Goal: Transaction & Acquisition: Book appointment/travel/reservation

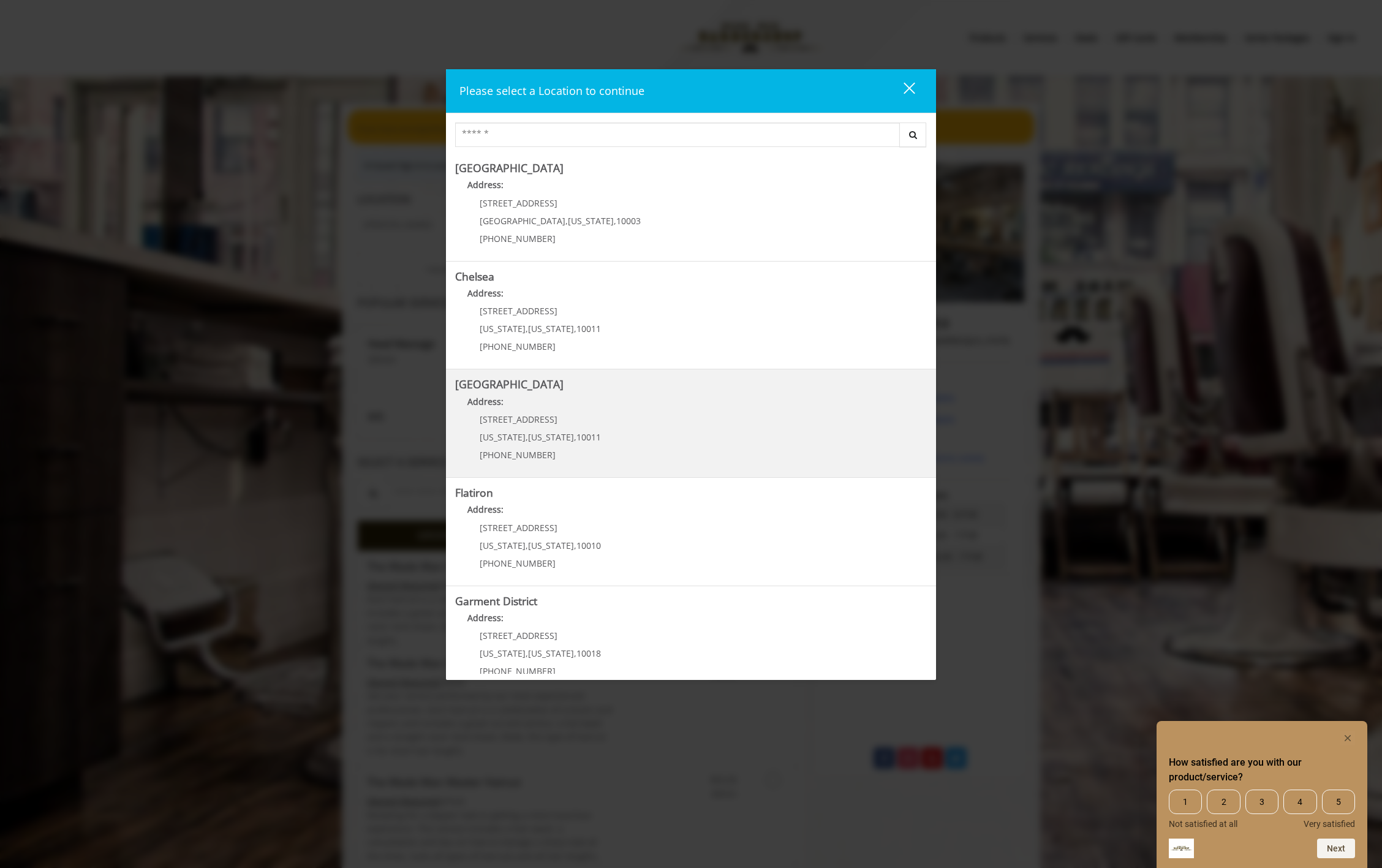
click at [590, 427] on div "267 W 15th St New York , New York , 10011 (646) 850-0041" at bounding box center [531, 441] width 152 height 53
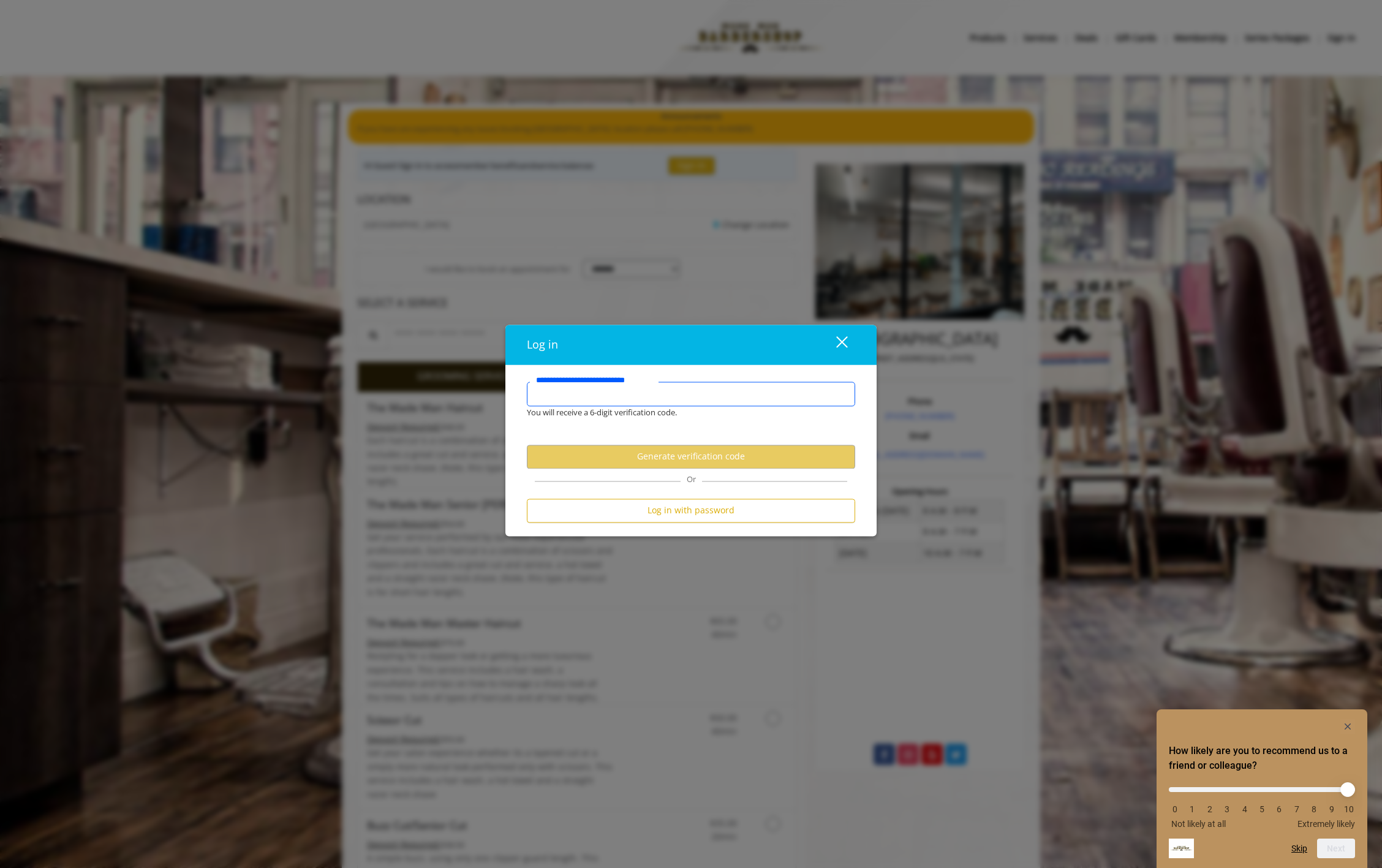
click at [718, 392] on input "**********" at bounding box center [691, 394] width 328 height 24
click at [845, 340] on div "close" at bounding box center [834, 345] width 24 height 18
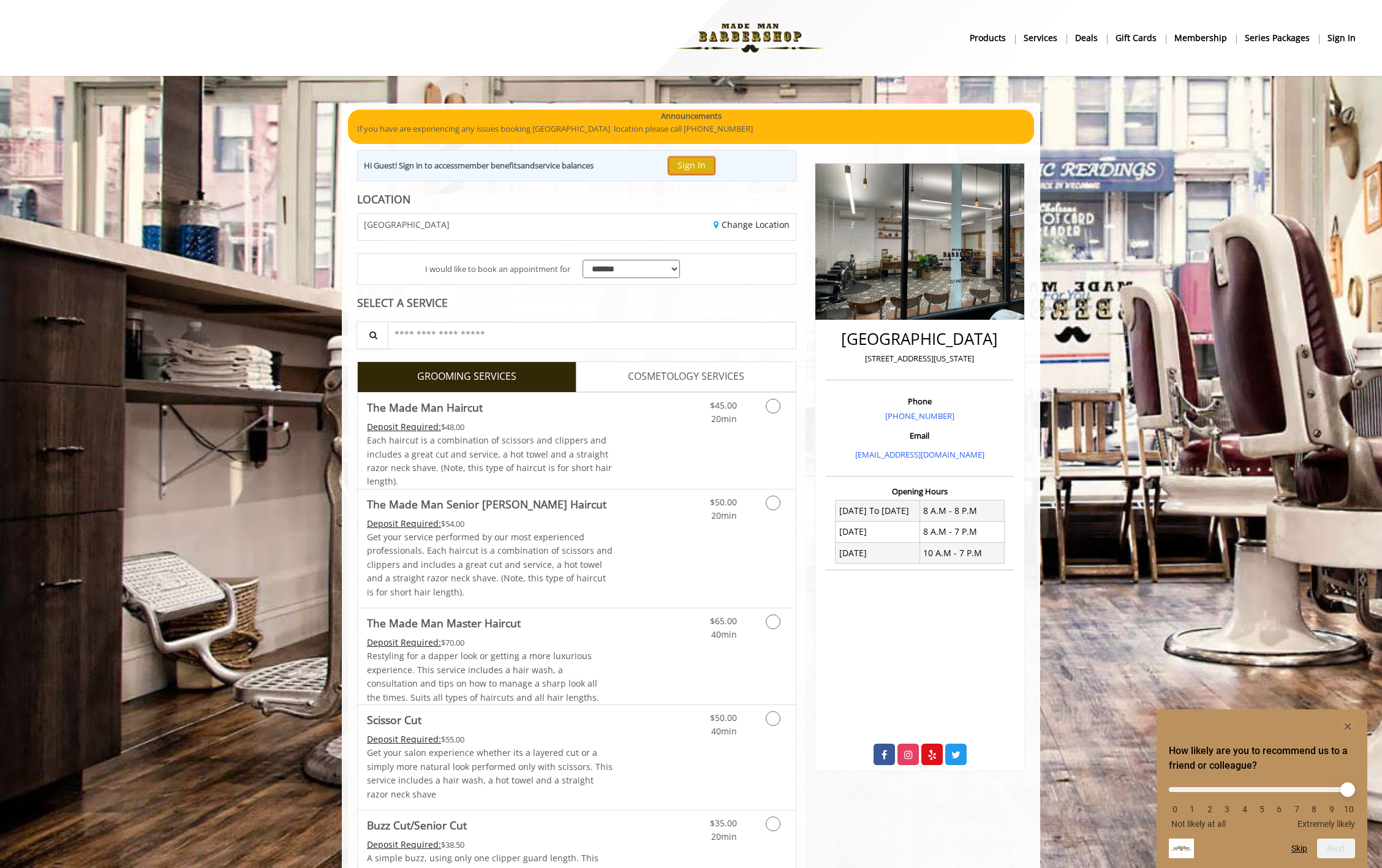
click at [701, 166] on button "Sign In" at bounding box center [691, 165] width 46 height 17
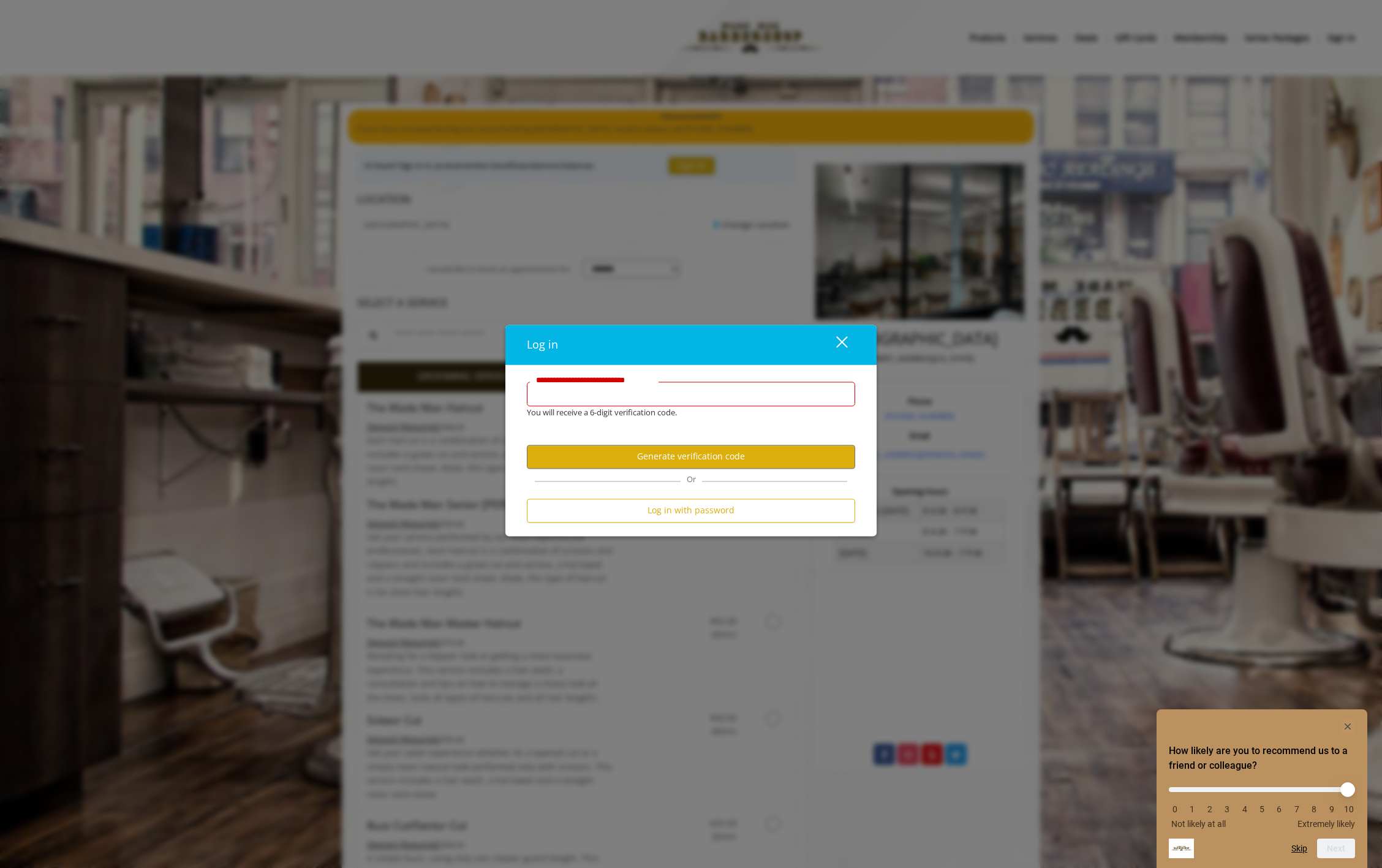
click at [612, 392] on input "**********" at bounding box center [691, 394] width 328 height 24
type input "**********"
click at [654, 456] on button "Generate verification code" at bounding box center [691, 456] width 328 height 24
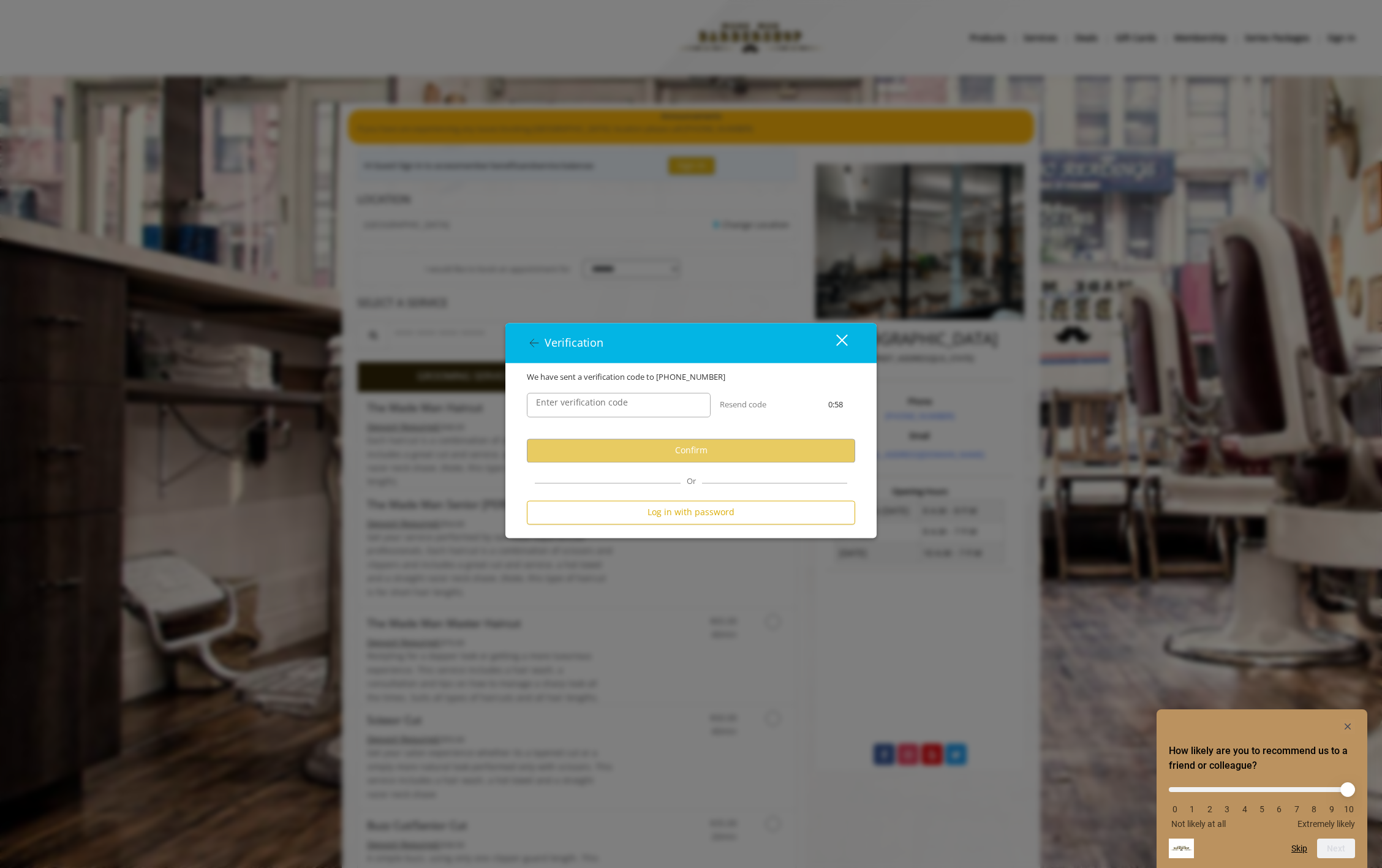
click at [621, 407] on label "Enter verification code" at bounding box center [583, 402] width 104 height 13
click at [621, 407] on input "Enter verification code" at bounding box center [618, 405] width 184 height 24
type input "******"
click at [695, 453] on button "Confirm" at bounding box center [691, 450] width 328 height 24
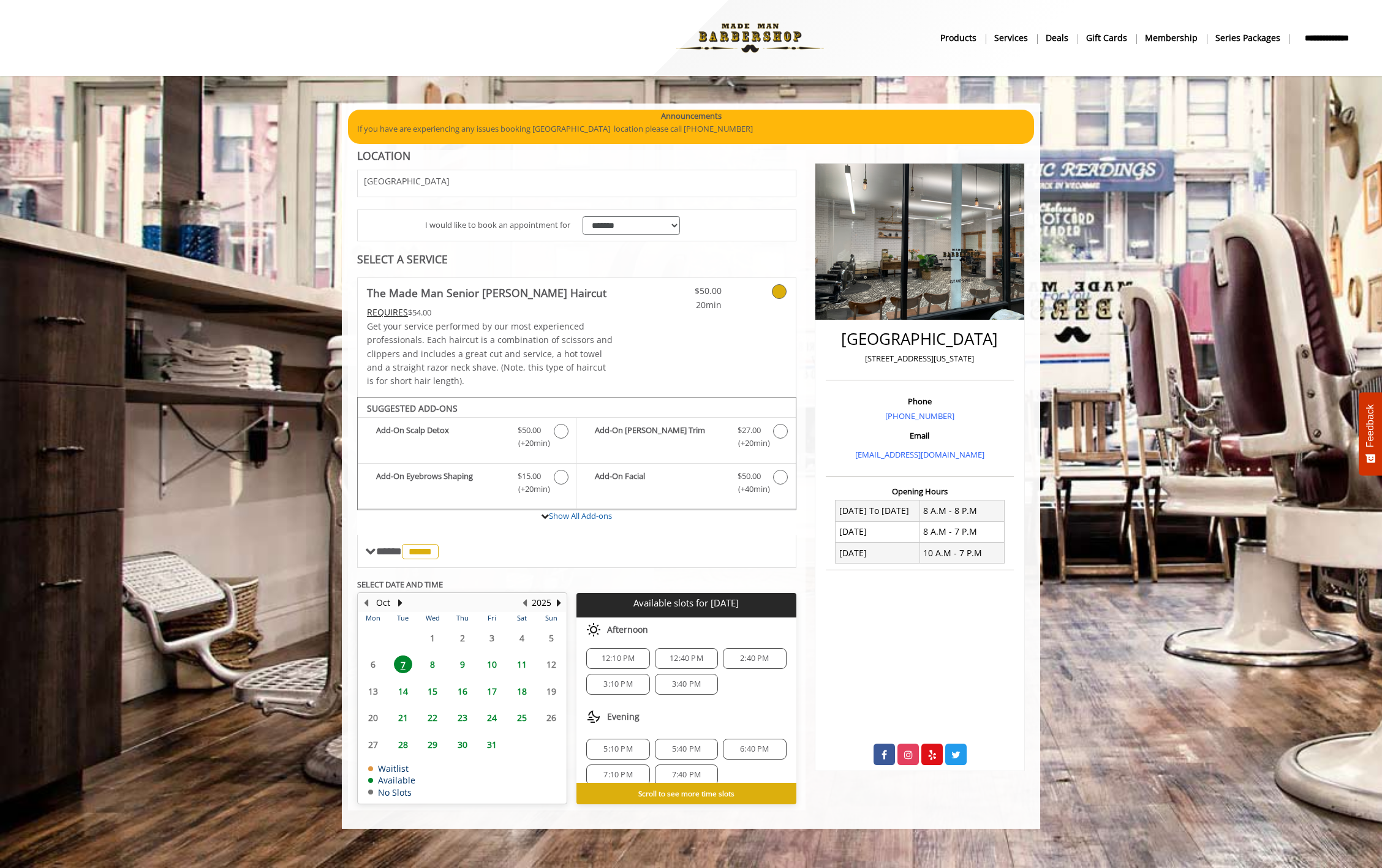
scroll to position [81, 0]
click at [406, 689] on span "14" at bounding box center [402, 691] width 18 height 17
click at [740, 695] on span "3:10 PM" at bounding box center [754, 695] width 29 height 10
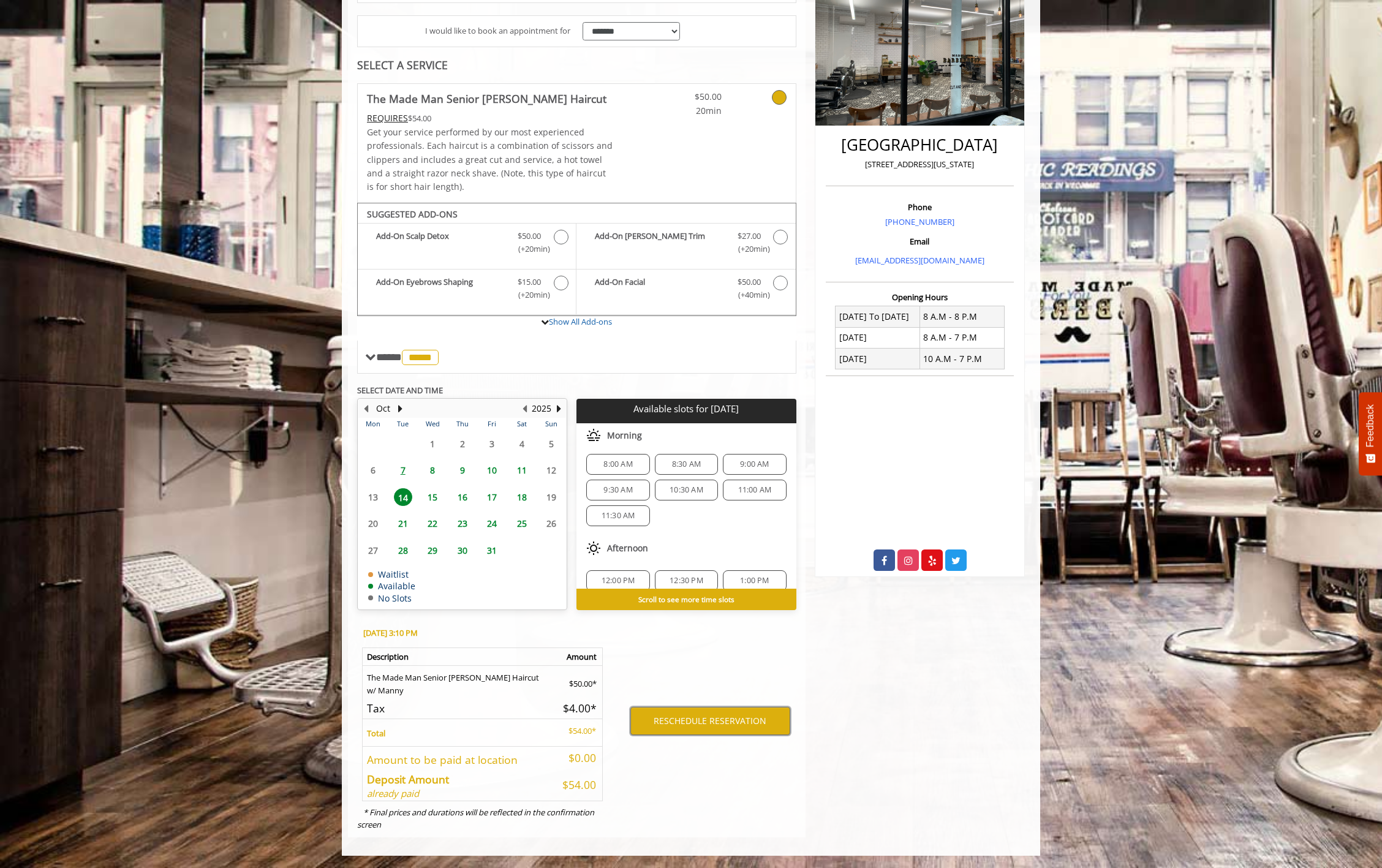
scroll to position [4, 0]
click at [738, 487] on span "11:00 AM" at bounding box center [755, 489] width 34 height 10
click at [675, 721] on button "RESCHEDULE RESERVATION" at bounding box center [711, 721] width 160 height 28
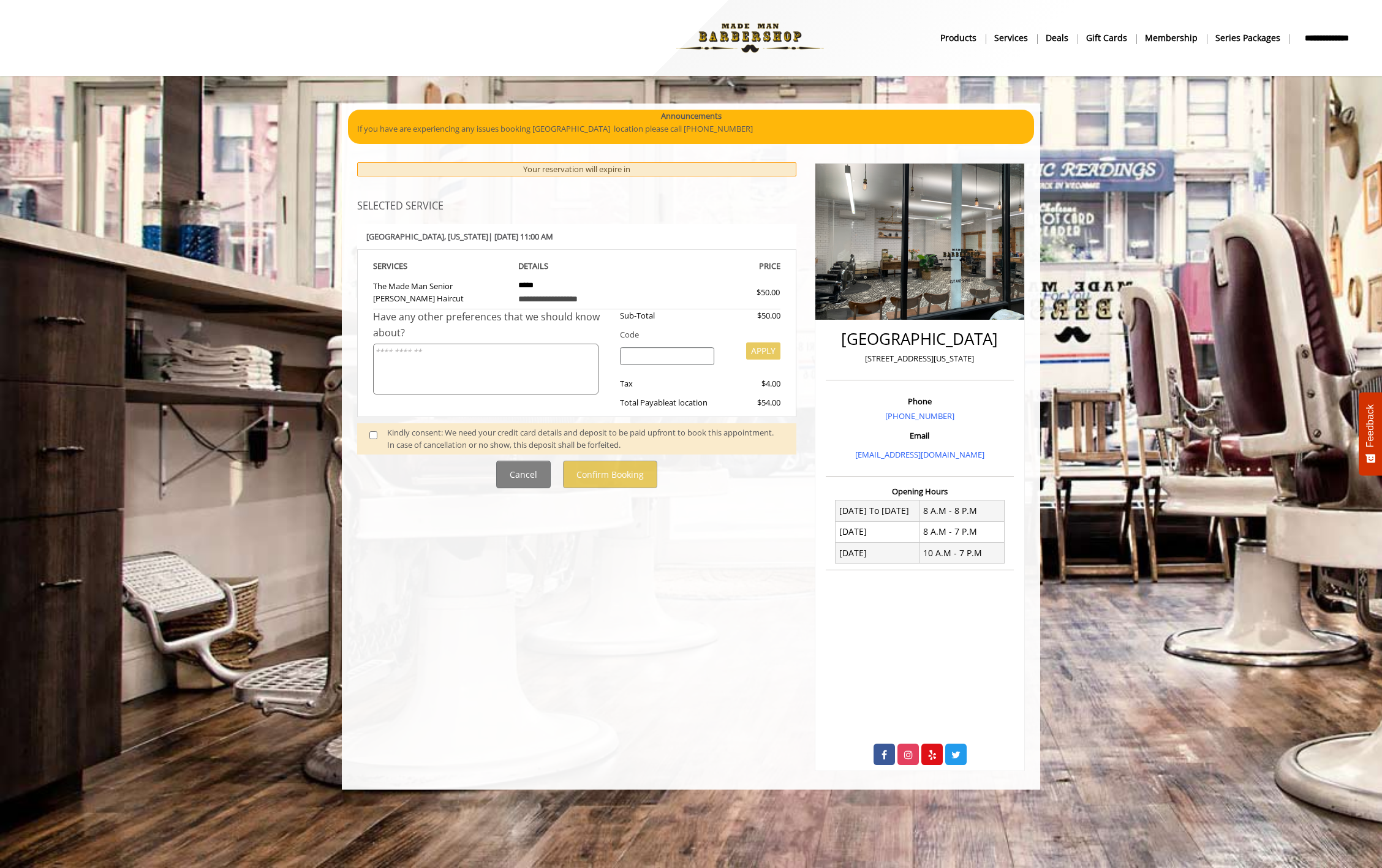
scroll to position [0, 0]
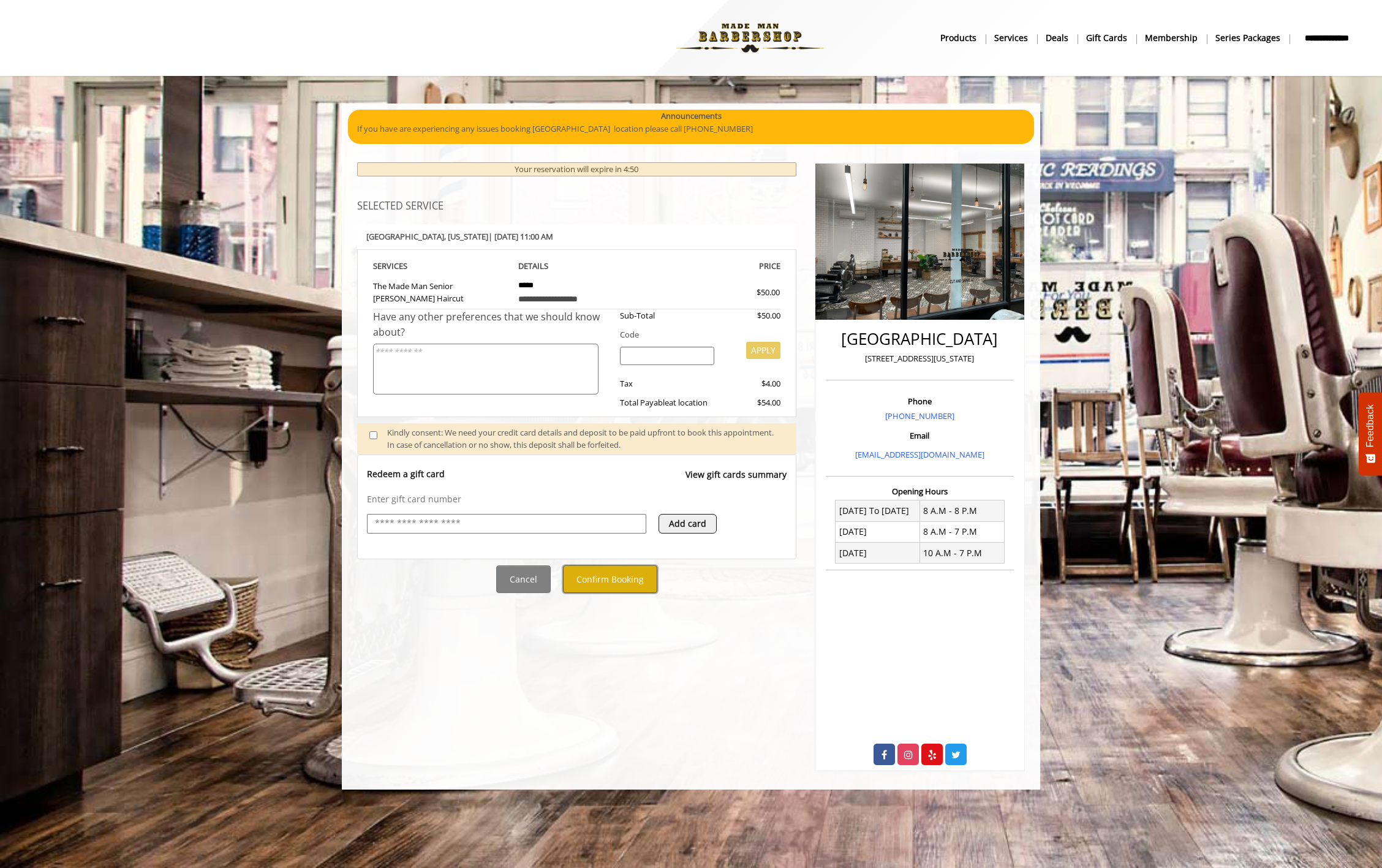
click at [615, 576] on button "Confirm Booking" at bounding box center [610, 579] width 94 height 28
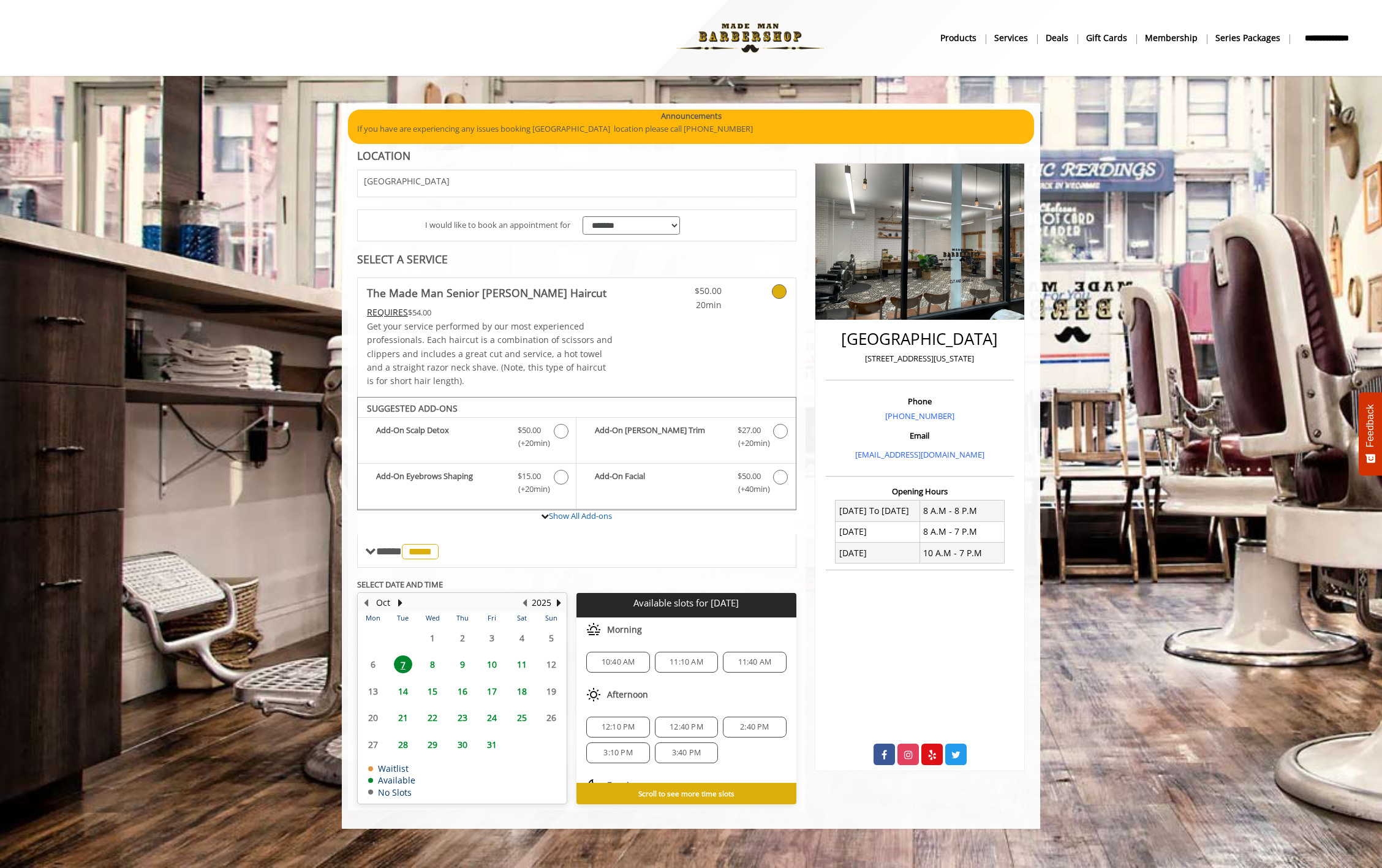
click at [428, 693] on span "15" at bounding box center [432, 691] width 18 height 17
click at [526, 666] on span "11" at bounding box center [522, 664] width 18 height 17
click at [432, 687] on span "15" at bounding box center [432, 691] width 18 height 17
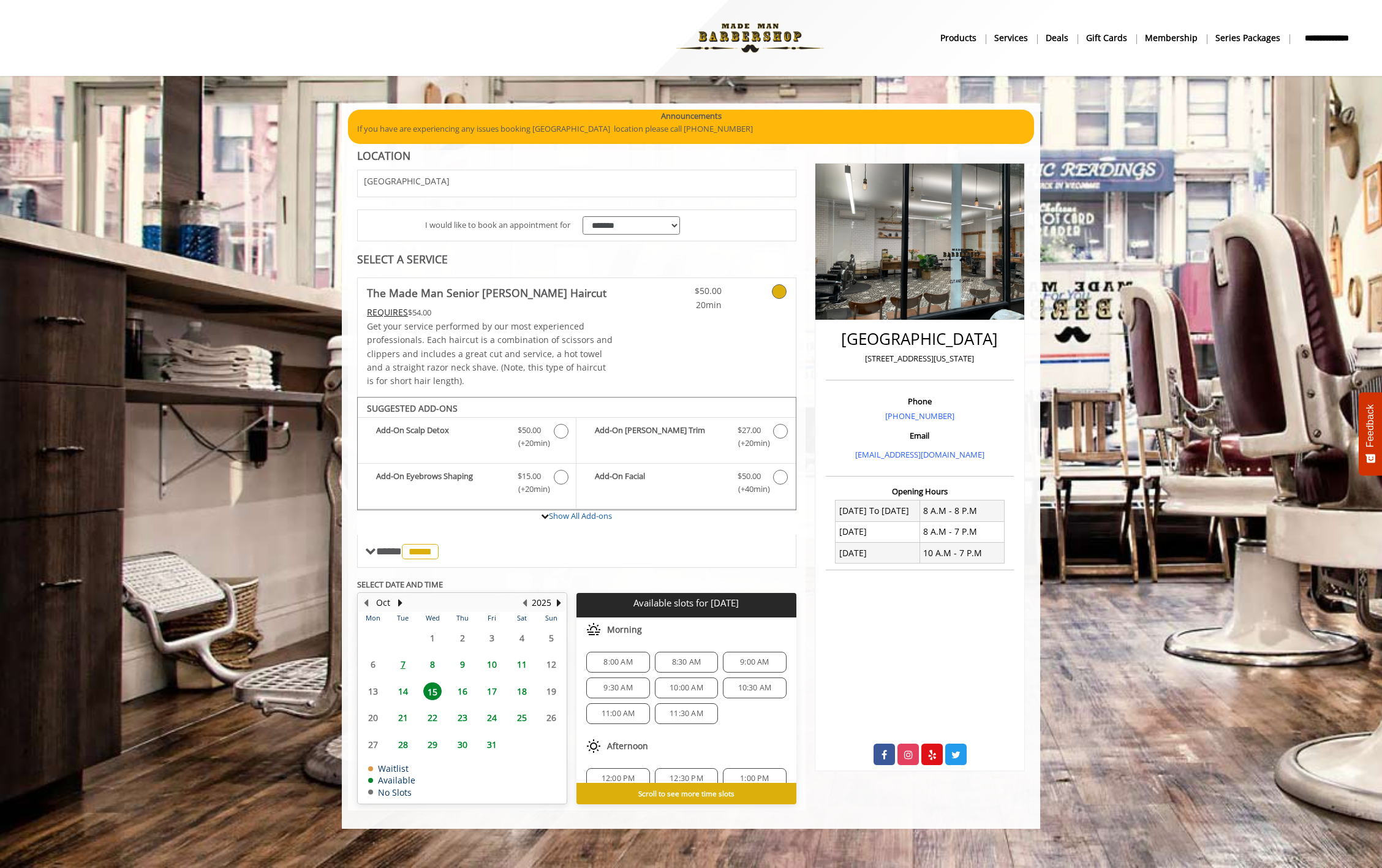
click at [747, 683] on span "10:30 AM" at bounding box center [755, 687] width 34 height 10
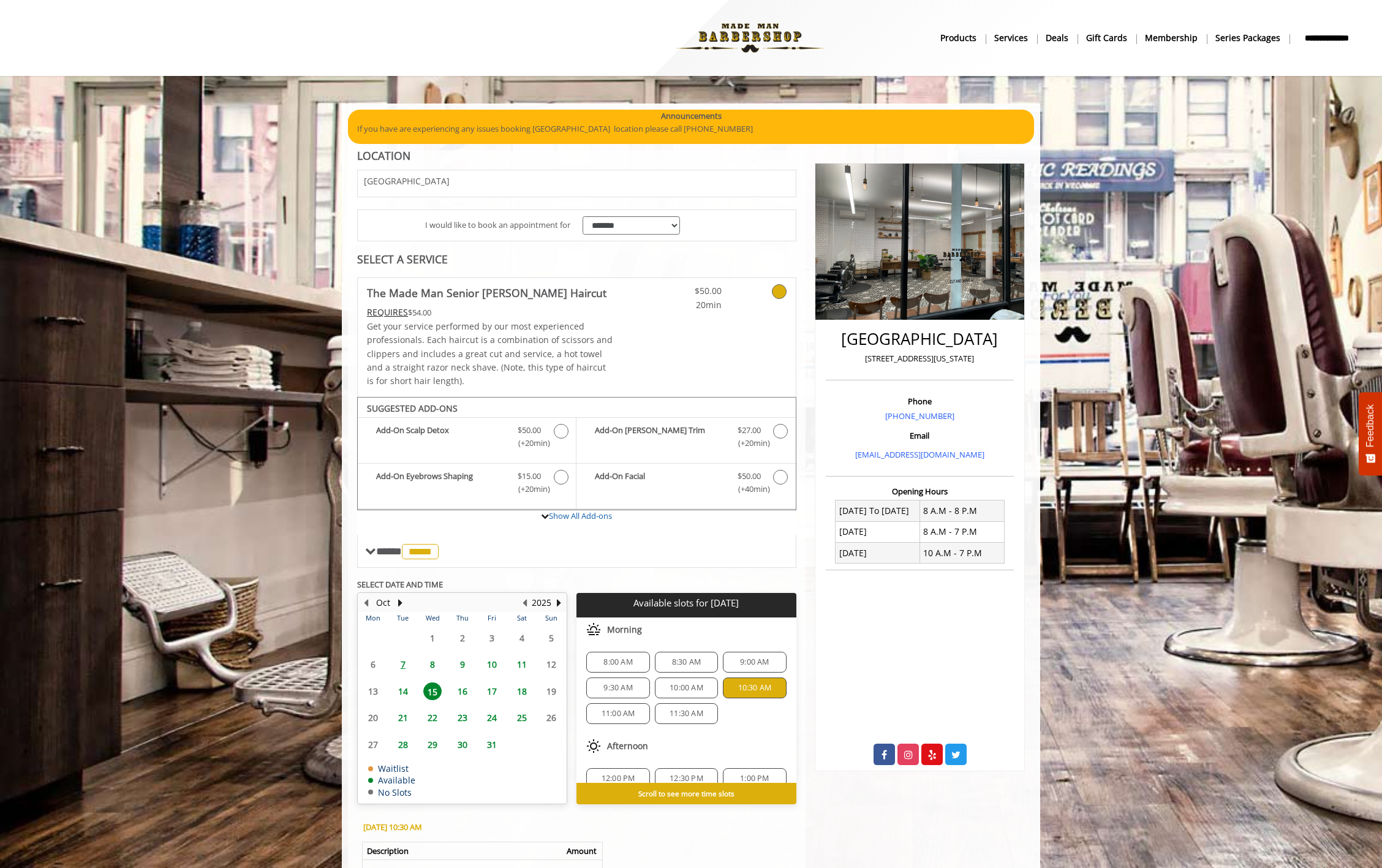
scroll to position [194, 0]
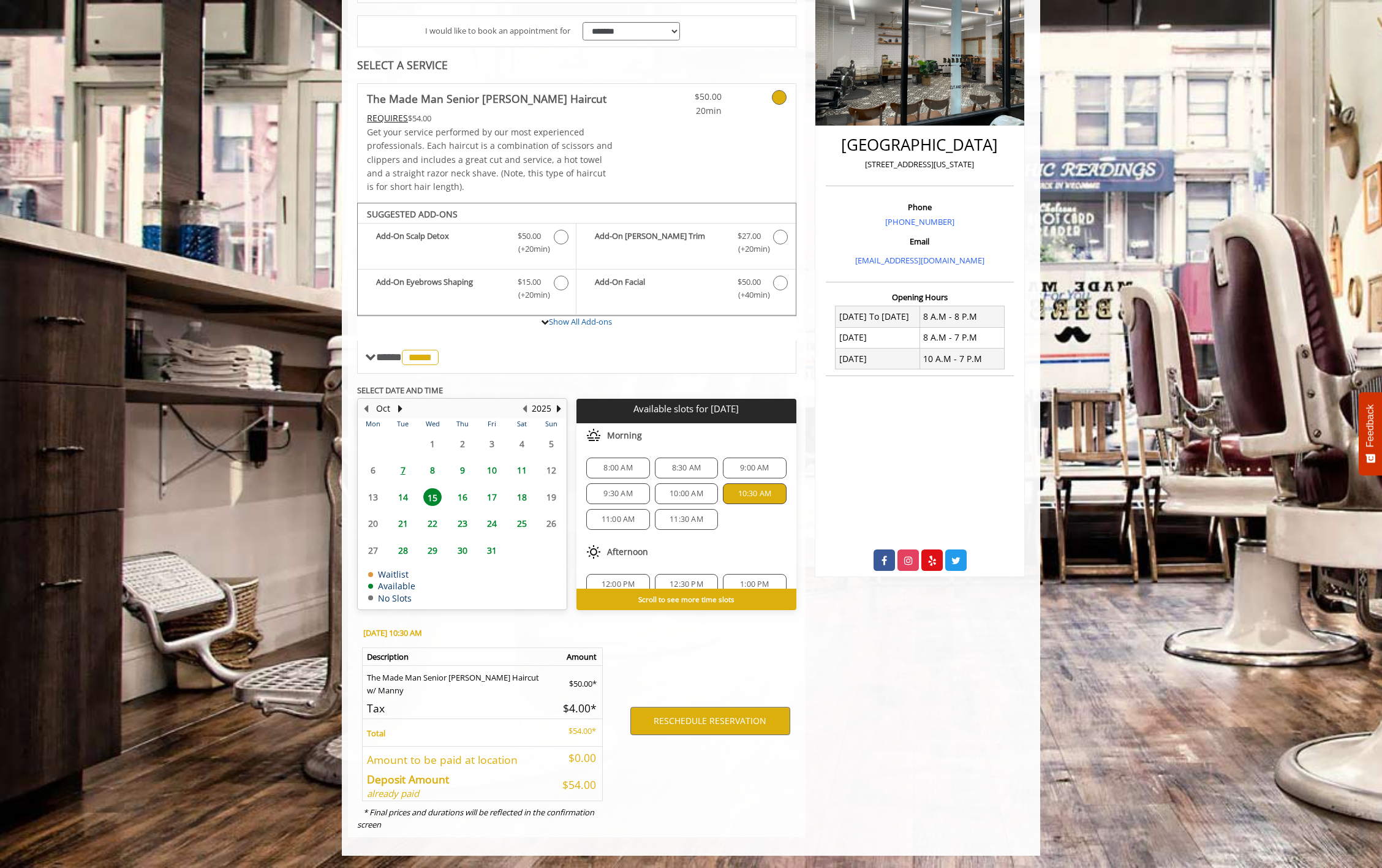
click at [403, 501] on span "14" at bounding box center [402, 497] width 18 height 17
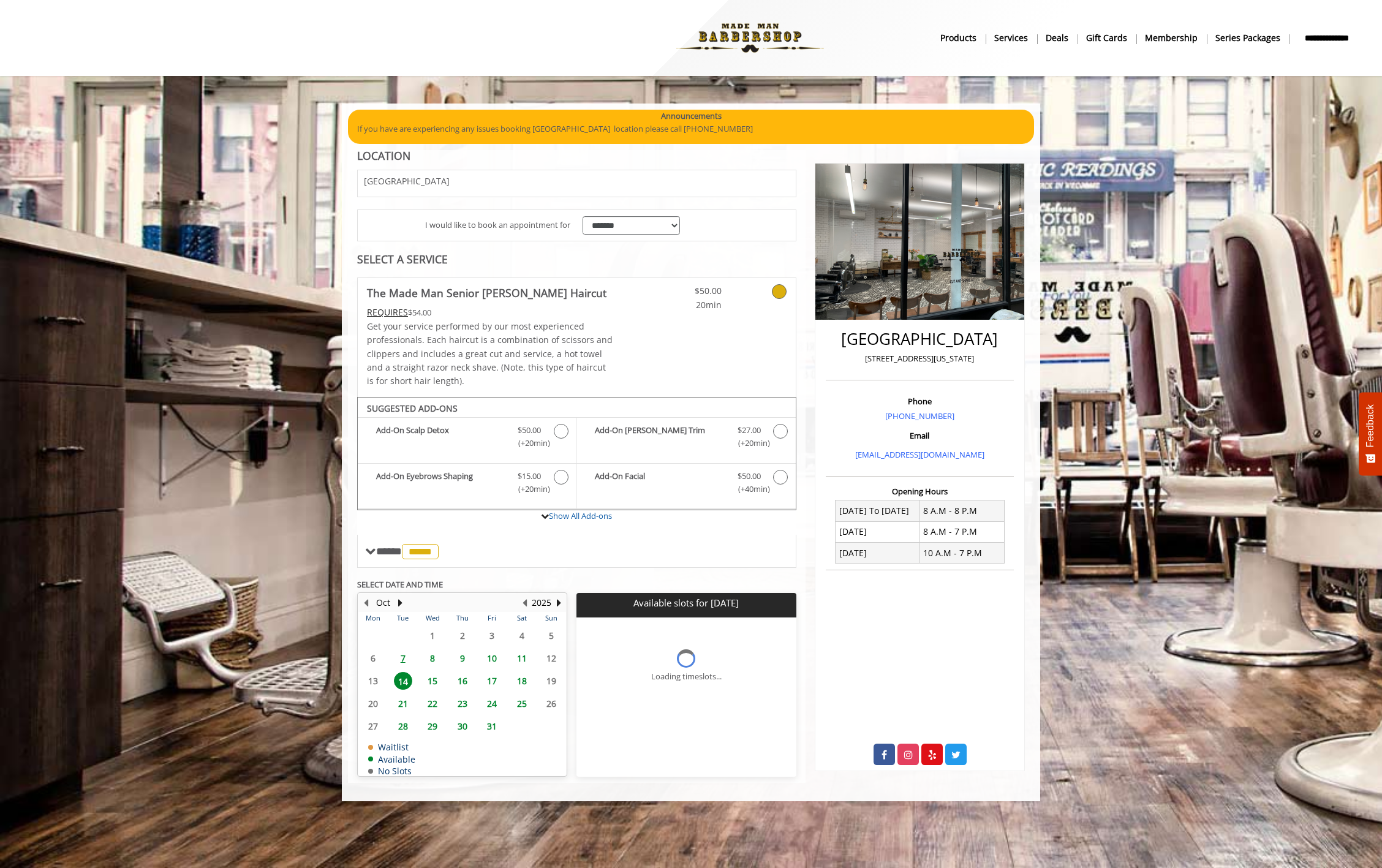
scroll to position [0, 0]
